Goal: Information Seeking & Learning: Find specific fact

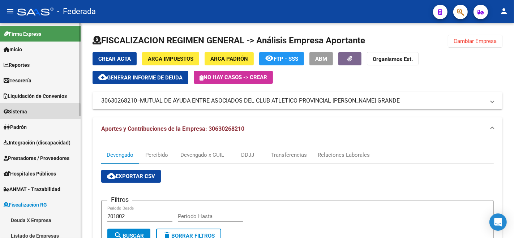
click at [25, 113] on span "Sistema" at bounding box center [16, 112] width 24 height 8
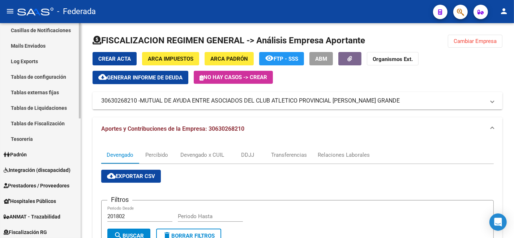
scroll to position [161, 0]
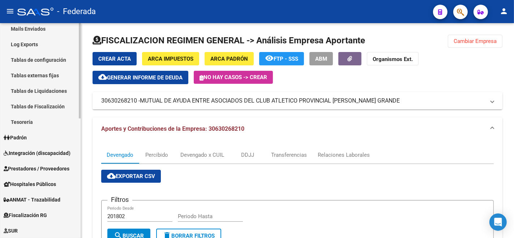
click at [22, 140] on span "Padrón" at bounding box center [15, 138] width 23 height 8
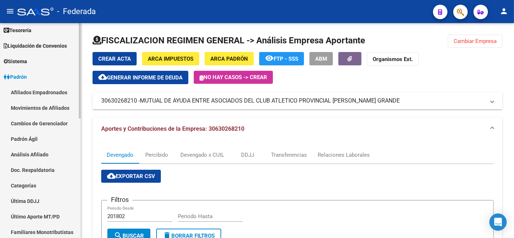
scroll to position [40, 0]
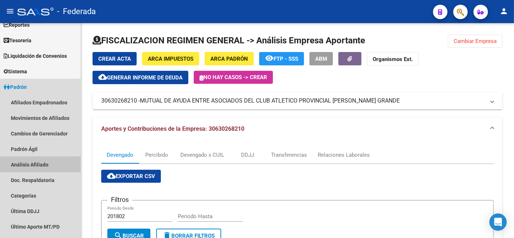
drag, startPoint x: 39, startPoint y: 164, endPoint x: 246, endPoint y: 170, distance: 206.6
click at [39, 164] on link "Análisis Afiliado" at bounding box center [40, 165] width 81 height 16
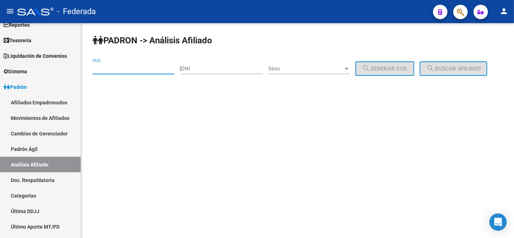
click at [140, 68] on input "CUIL" at bounding box center [134, 68] width 82 height 7
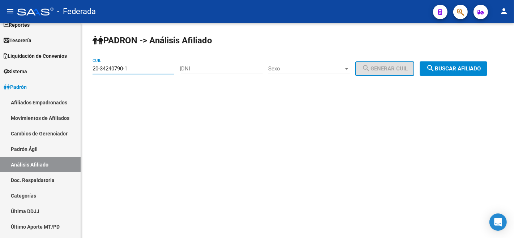
type input "20-34240790-1"
click button "search Buscar afiliado" at bounding box center [454, 69] width 68 height 14
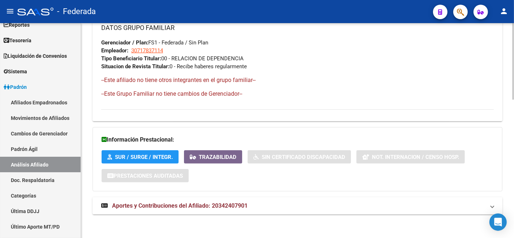
scroll to position [390, 0]
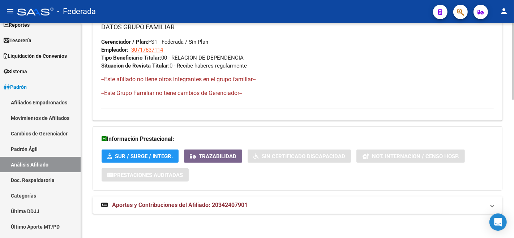
click at [183, 203] on span "Aportes y Contribuciones del Afiliado: 20342407901" at bounding box center [180, 205] width 136 height 7
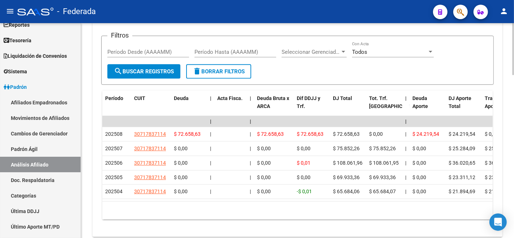
scroll to position [596, 0]
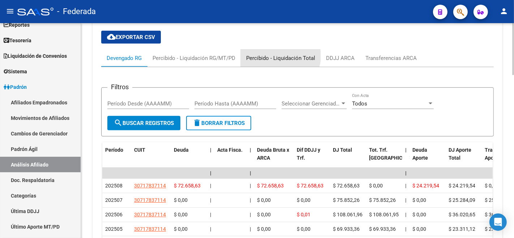
click at [280, 55] on div "Percibido - Liquidación Total" at bounding box center [280, 58] width 69 height 8
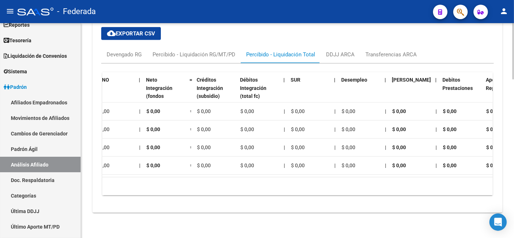
scroll to position [0, 796]
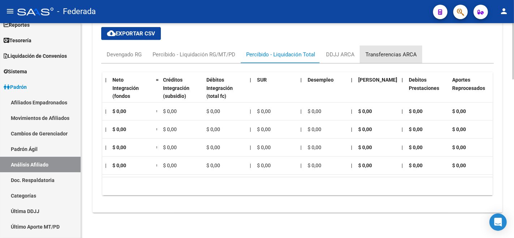
click at [387, 51] on div "Transferencias ARCA" at bounding box center [391, 55] width 51 height 8
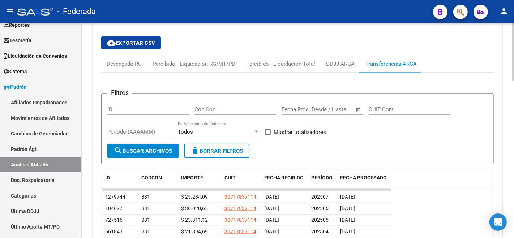
scroll to position [605, 0]
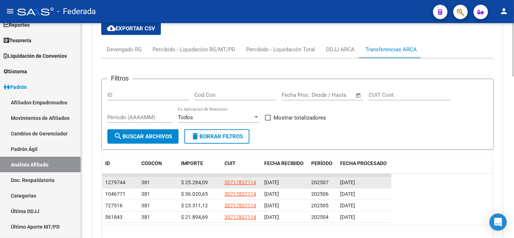
click at [347, 181] on span "[DATE]" at bounding box center [347, 183] width 15 height 6
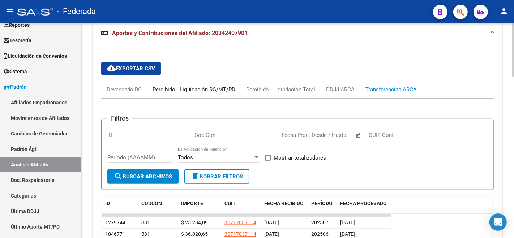
drag, startPoint x: 220, startPoint y: 87, endPoint x: 220, endPoint y: 106, distance: 19.2
click at [220, 87] on div "Percibido - Liquidación RG/MT/PD" at bounding box center [194, 90] width 83 height 8
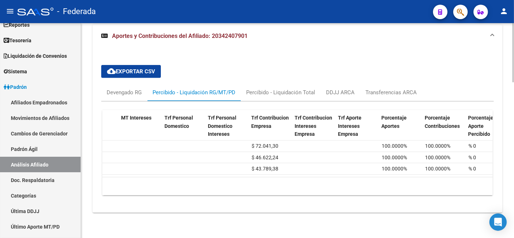
scroll to position [0, 401]
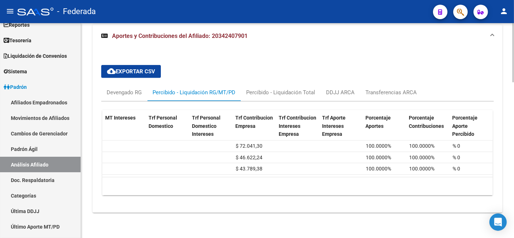
click at [296, 80] on div "cloud_download Exportar CSV Devengado RG Percibido - Liquidación RG/MT/PD Perci…" at bounding box center [297, 130] width 393 height 142
drag, startPoint x: 294, startPoint y: 84, endPoint x: 297, endPoint y: 92, distance: 8.7
click at [294, 85] on div "Percibido - Liquidación Total" at bounding box center [281, 92] width 80 height 17
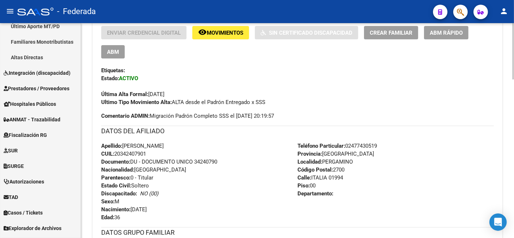
scroll to position [201, 0]
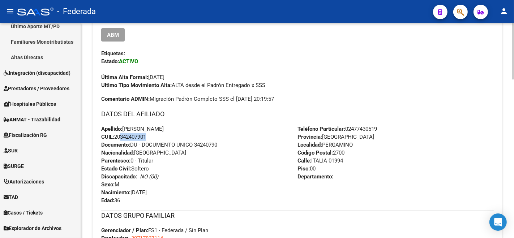
drag, startPoint x: 118, startPoint y: 135, endPoint x: 147, endPoint y: 137, distance: 29.4
click at [146, 137] on span "CUIL: 20342407901" at bounding box center [123, 137] width 45 height 7
drag, startPoint x: 114, startPoint y: 137, endPoint x: 152, endPoint y: 134, distance: 38.1
click at [152, 134] on div "Apellido: [PERSON_NAME]: 20342407901 Documento: DU - DOCUMENTO UNICO 34240790 N…" at bounding box center [199, 165] width 196 height 80
copy span "20342407901"
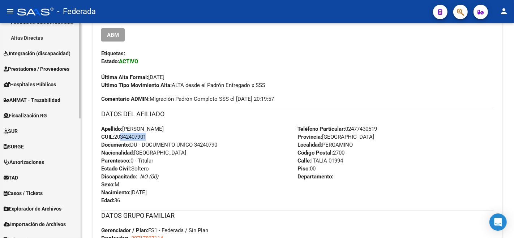
scroll to position [270, 0]
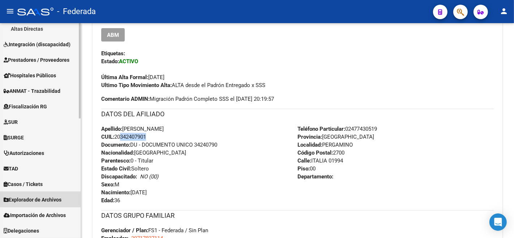
click at [47, 196] on span "Explorador de Archivos" at bounding box center [33, 200] width 58 height 8
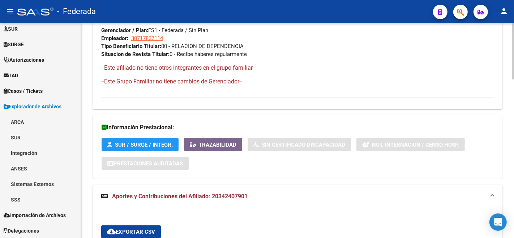
scroll to position [402, 0]
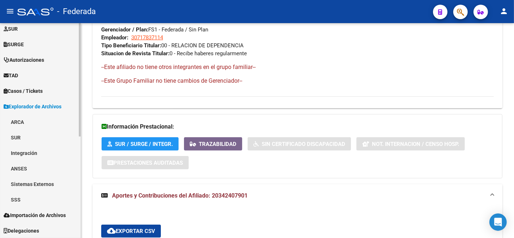
click at [22, 115] on link "ARCA" at bounding box center [40, 122] width 81 height 16
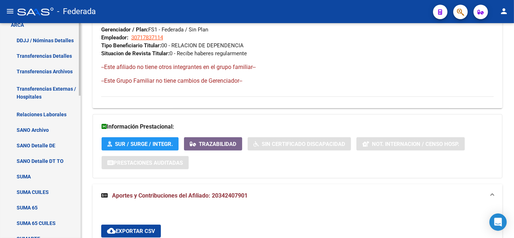
scroll to position [272, 0]
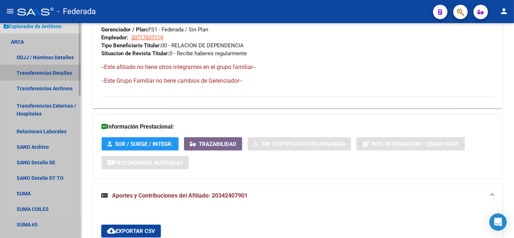
click at [40, 65] on link "Transferencias Detalles" at bounding box center [40, 73] width 81 height 16
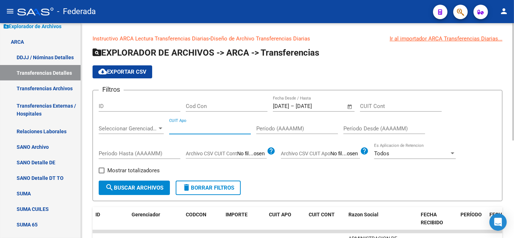
click at [211, 130] on input "CUIT Apo" at bounding box center [210, 129] width 82 height 7
paste input "20-34240790-1"
type input "20-34240790-1"
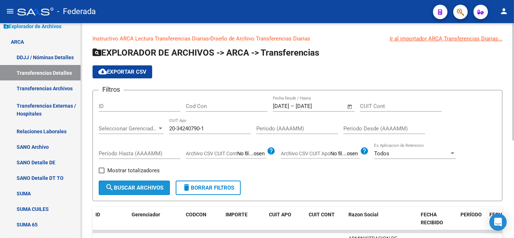
click at [135, 188] on span "search Buscar Archivos" at bounding box center [134, 188] width 58 height 7
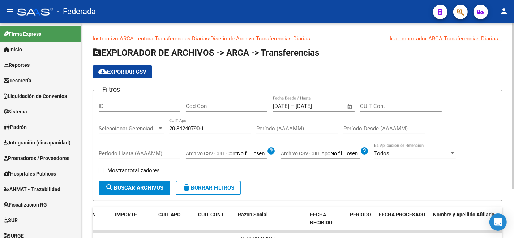
click at [190, 126] on input "20-34240790-1" at bounding box center [210, 129] width 82 height 7
drag, startPoint x: 205, startPoint y: 132, endPoint x: 162, endPoint y: 126, distance: 43.8
click at [162, 126] on div "Filtros ID Cod Con [DATE] [DATE] – [DATE] [DATE] Fecha Desde / Hasta CUIT Cont …" at bounding box center [298, 138] width 398 height 85
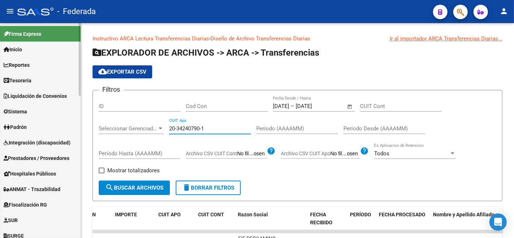
click at [27, 123] on span "Padrón" at bounding box center [15, 127] width 23 height 8
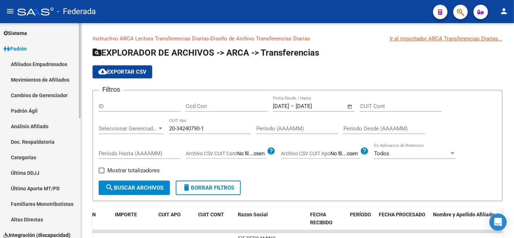
scroll to position [80, 0]
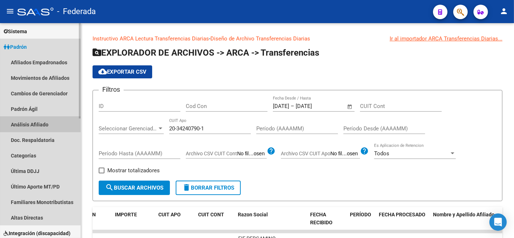
click at [36, 128] on link "Análisis Afiliado" at bounding box center [40, 125] width 81 height 16
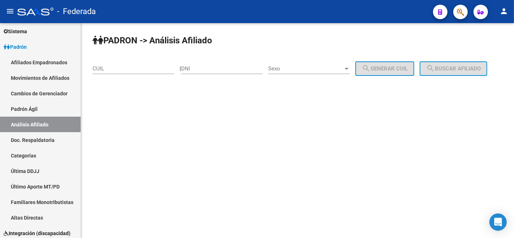
click at [116, 64] on div "CUIL" at bounding box center [134, 67] width 82 height 16
click at [123, 69] on input "CUIL" at bounding box center [134, 68] width 82 height 7
paste input "20-34240790-1"
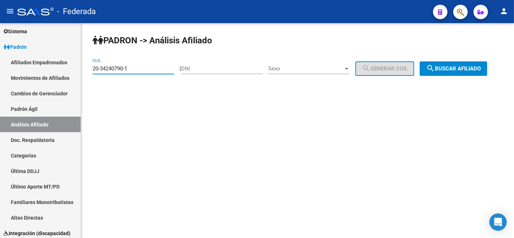
type input "20-34240790-1"
click at [420, 76] on button "search Buscar afiliado" at bounding box center [454, 69] width 68 height 14
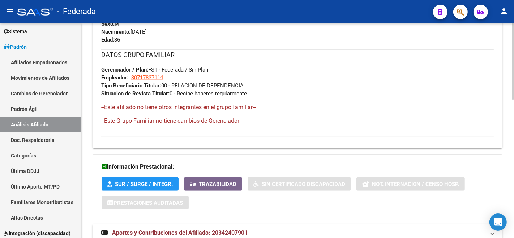
scroll to position [390, 0]
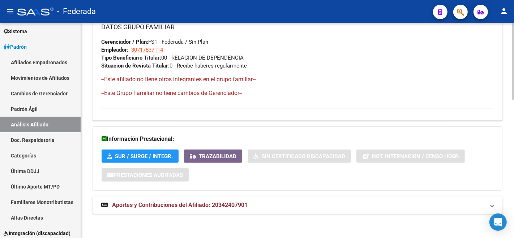
click at [158, 206] on span "Aportes y Contribuciones del Afiliado: 20342407901" at bounding box center [180, 205] width 136 height 7
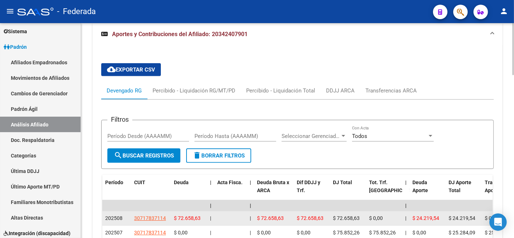
scroll to position [551, 0]
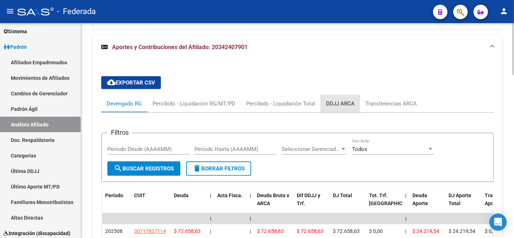
click at [340, 98] on div "DDJJ ARCA" at bounding box center [340, 103] width 39 height 17
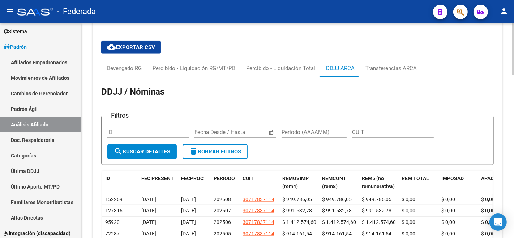
scroll to position [586, 0]
click at [385, 68] on div "Transferencias ARCA" at bounding box center [391, 68] width 51 height 8
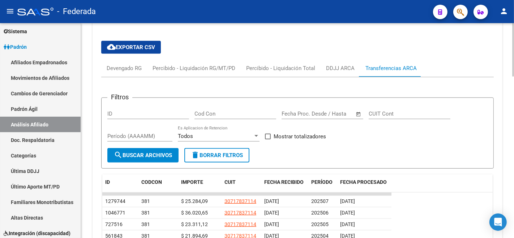
scroll to position [651, 0]
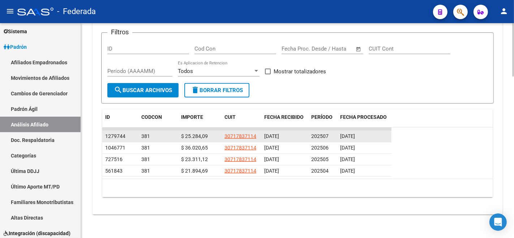
click at [351, 133] on span "[DATE]" at bounding box center [347, 136] width 15 height 6
click at [323, 140] on datatable-body-cell "202507" at bounding box center [323, 136] width 29 height 11
click at [323, 134] on span "202507" at bounding box center [319, 136] width 17 height 6
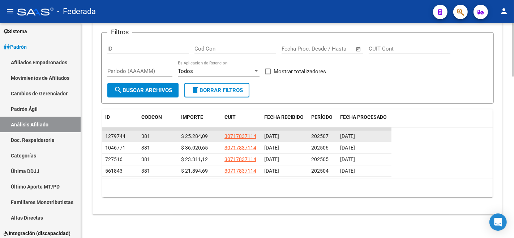
click at [350, 139] on div "[DATE]" at bounding box center [364, 136] width 48 height 8
drag, startPoint x: 336, startPoint y: 131, endPoint x: 378, endPoint y: 133, distance: 41.7
click at [378, 133] on div "1279744 381 $ 25.284,09 30717837114 [DATE] 202507 [DATE]" at bounding box center [246, 137] width 289 height 12
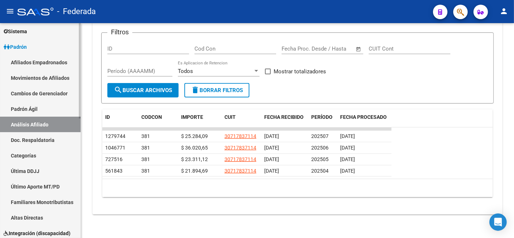
scroll to position [270, 0]
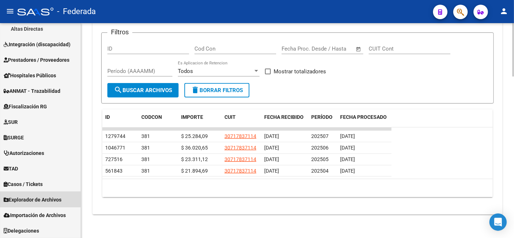
drag, startPoint x: 32, startPoint y: 205, endPoint x: 151, endPoint y: 215, distance: 119.8
click at [31, 204] on link "Explorador de Archivos" at bounding box center [40, 200] width 81 height 16
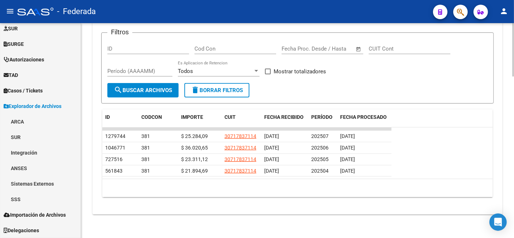
scroll to position [192, 0]
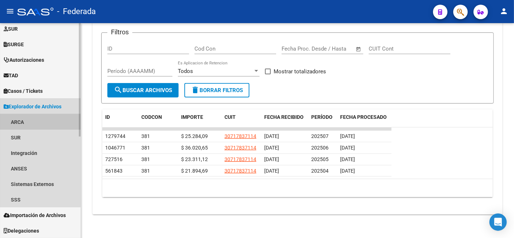
click at [14, 118] on link "ARCA" at bounding box center [40, 122] width 81 height 16
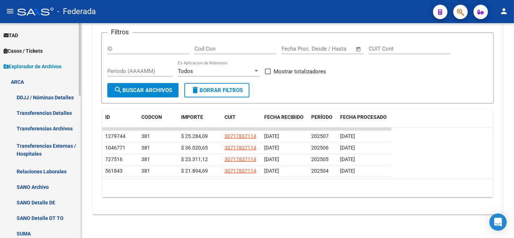
scroll to position [272, 0]
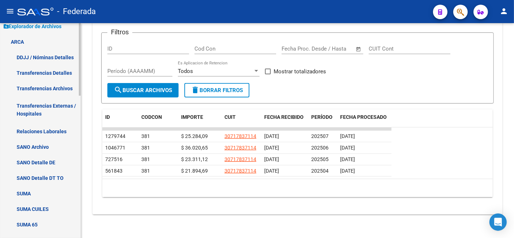
click at [42, 92] on link "Transferencias Archivos" at bounding box center [40, 89] width 81 height 16
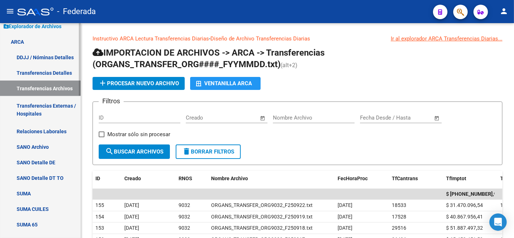
click at [29, 60] on link "DDJJ / Nóminas Detalles" at bounding box center [40, 58] width 81 height 16
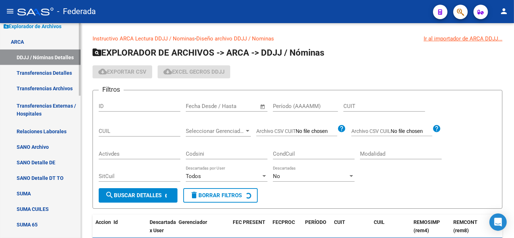
click at [32, 69] on link "Transferencias Detalles" at bounding box center [40, 73] width 81 height 16
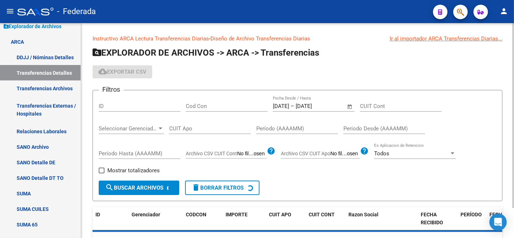
click at [225, 126] on input "CUIT Apo" at bounding box center [210, 129] width 82 height 7
paste input "20-34240790-1"
type input "20-34240790-1"
click at [149, 192] on button "search Buscar Archivos" at bounding box center [139, 188] width 81 height 14
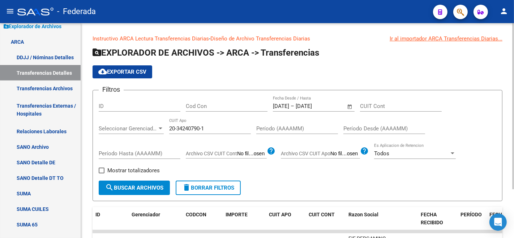
click at [149, 192] on button "search Buscar Archivos" at bounding box center [134, 188] width 71 height 14
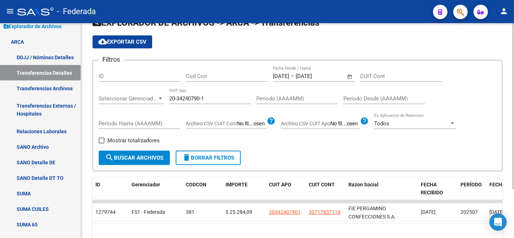
scroll to position [63, 0]
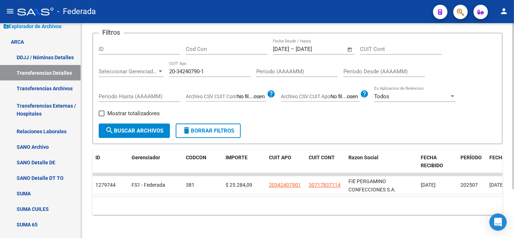
click at [256, 191] on datatable-body "1279744 FS1 - Federada 381 $ 25.284,09 20342407901 30717837114 FIE PERGAMINO CO…" at bounding box center [298, 185] width 410 height 24
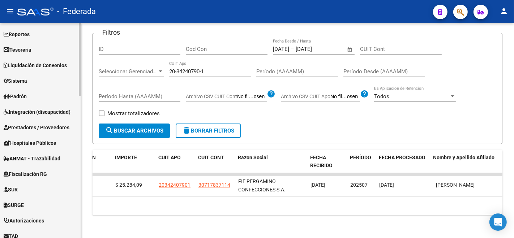
scroll to position [0, 0]
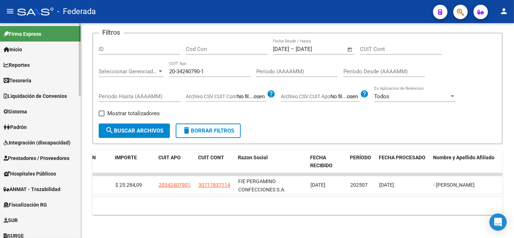
click at [35, 57] on link "Reportes" at bounding box center [40, 65] width 81 height 16
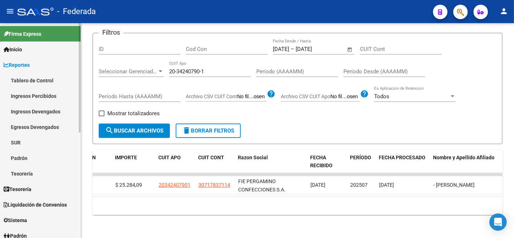
click at [38, 92] on link "Ingresos Percibidos" at bounding box center [40, 96] width 81 height 16
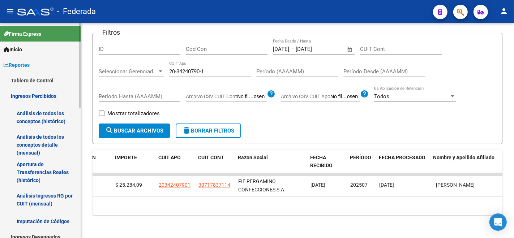
click at [51, 137] on link "Análisis de todos los conceptos detalle (mensual)" at bounding box center [40, 144] width 81 height 27
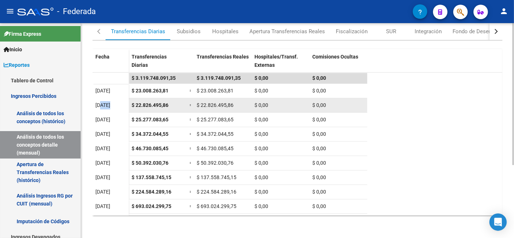
drag, startPoint x: 101, startPoint y: 105, endPoint x: 132, endPoint y: 104, distance: 31.8
click at [132, 104] on datatable-body-row "[DATE] $ 22.826.495,86 = $ 22.826.495,86 $ 0,00 $ 0,00" at bounding box center [230, 105] width 275 height 14
